Goal: Task Accomplishment & Management: Manage account settings

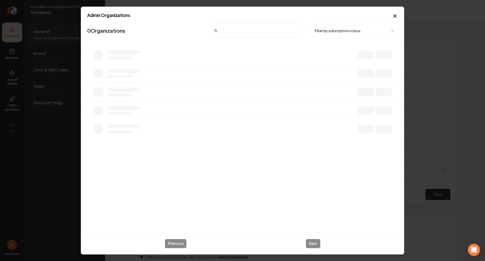
scroll to position [152, 0]
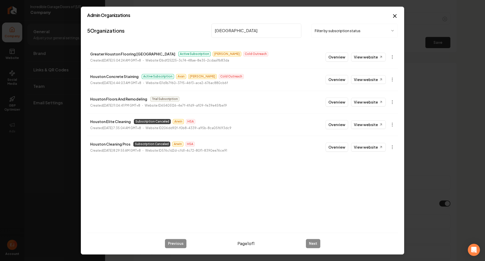
type input "[GEOGRAPHIC_DATA]"
click at [333, 80] on button "Overview" at bounding box center [337, 79] width 22 height 9
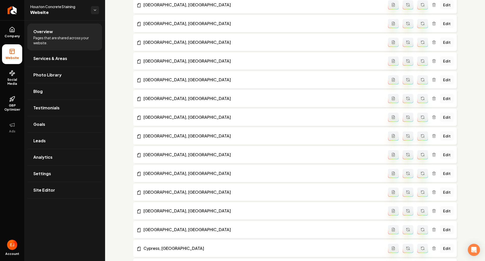
scroll to position [556, 0]
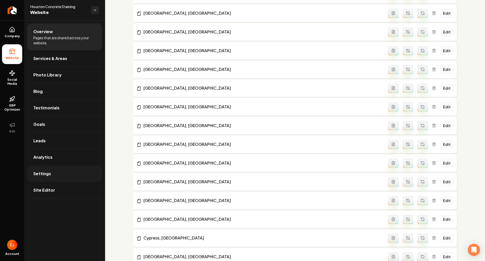
click at [55, 174] on link "Settings" at bounding box center [64, 173] width 75 height 16
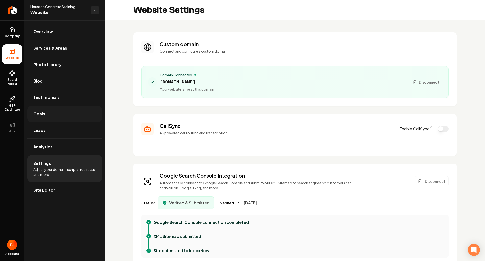
click at [55, 112] on link "Goals" at bounding box center [64, 114] width 75 height 16
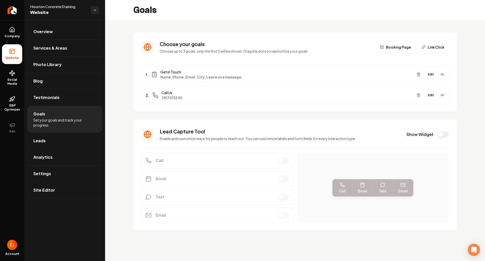
click at [121, 92] on div "Choose your goals Choose up to 3 goals, only the first 2 will be shown. Drag th…" at bounding box center [295, 135] width 380 height 230
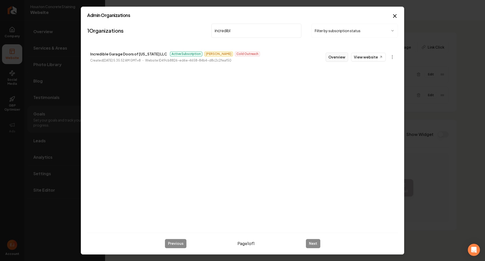
type input "incredibl"
click at [331, 60] on button "Overview" at bounding box center [337, 56] width 22 height 9
